Goal: Navigation & Orientation: Go to known website

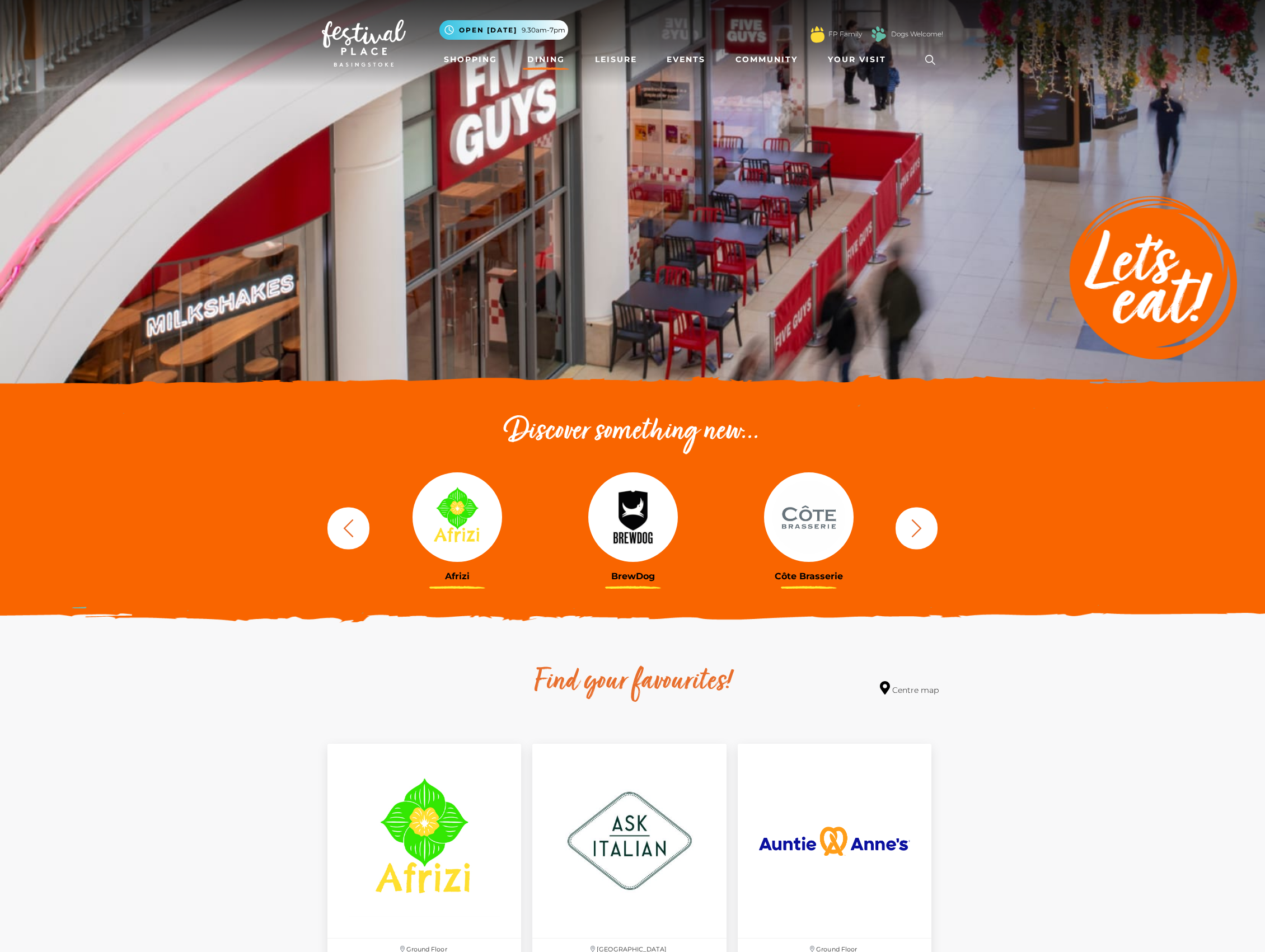
click at [350, 41] on img at bounding box center [364, 43] width 84 height 47
